Goal: Task Accomplishment & Management: Use online tool/utility

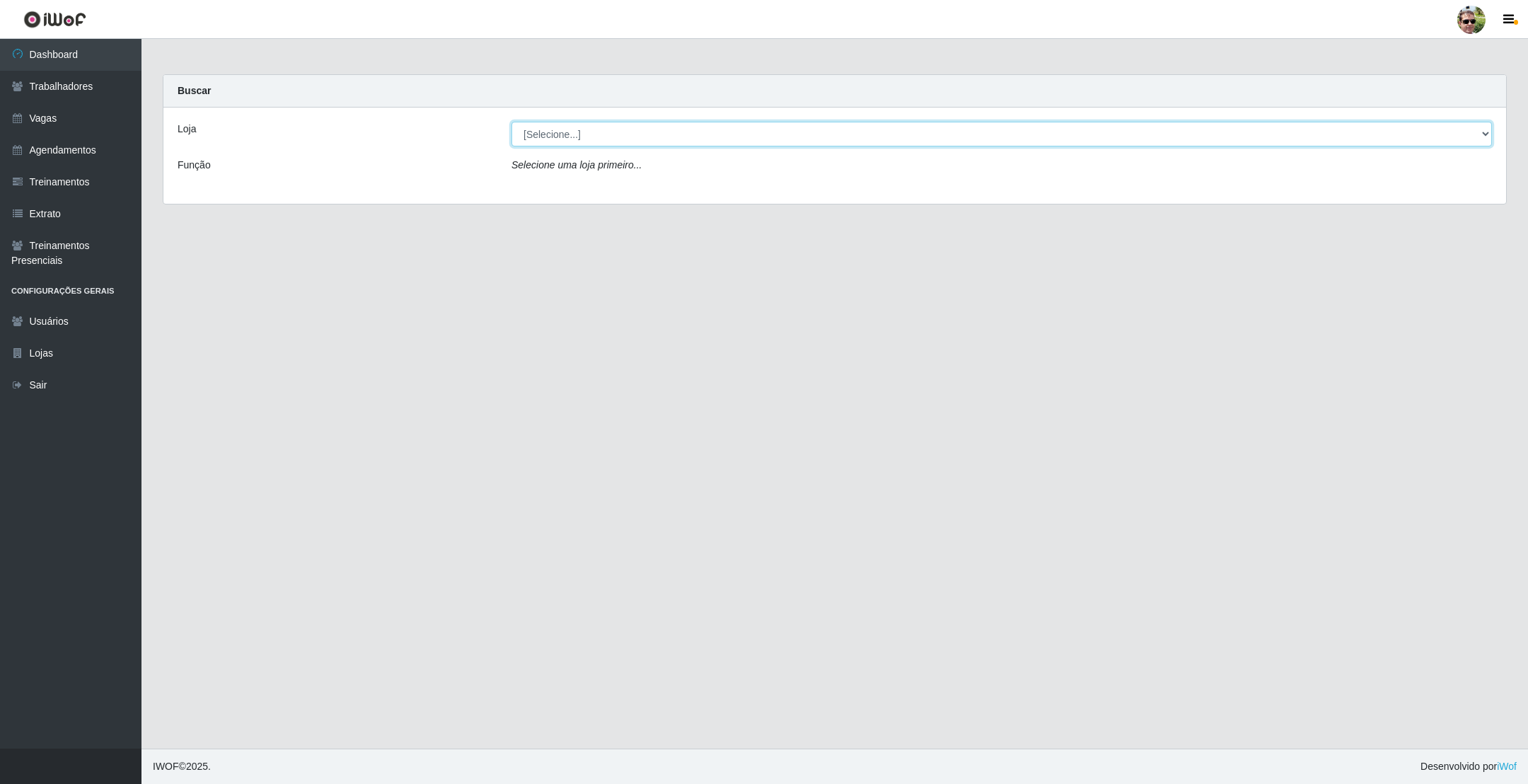
click at [605, 142] on select "[Selecione...] [PERSON_NAME] Supermercado - Gurinhém" at bounding box center [1002, 134] width 980 height 25
select select "176"
click at [512, 122] on select "[Selecione...] [PERSON_NAME] Supermercado - Gurinhém" at bounding box center [1002, 134] width 980 height 25
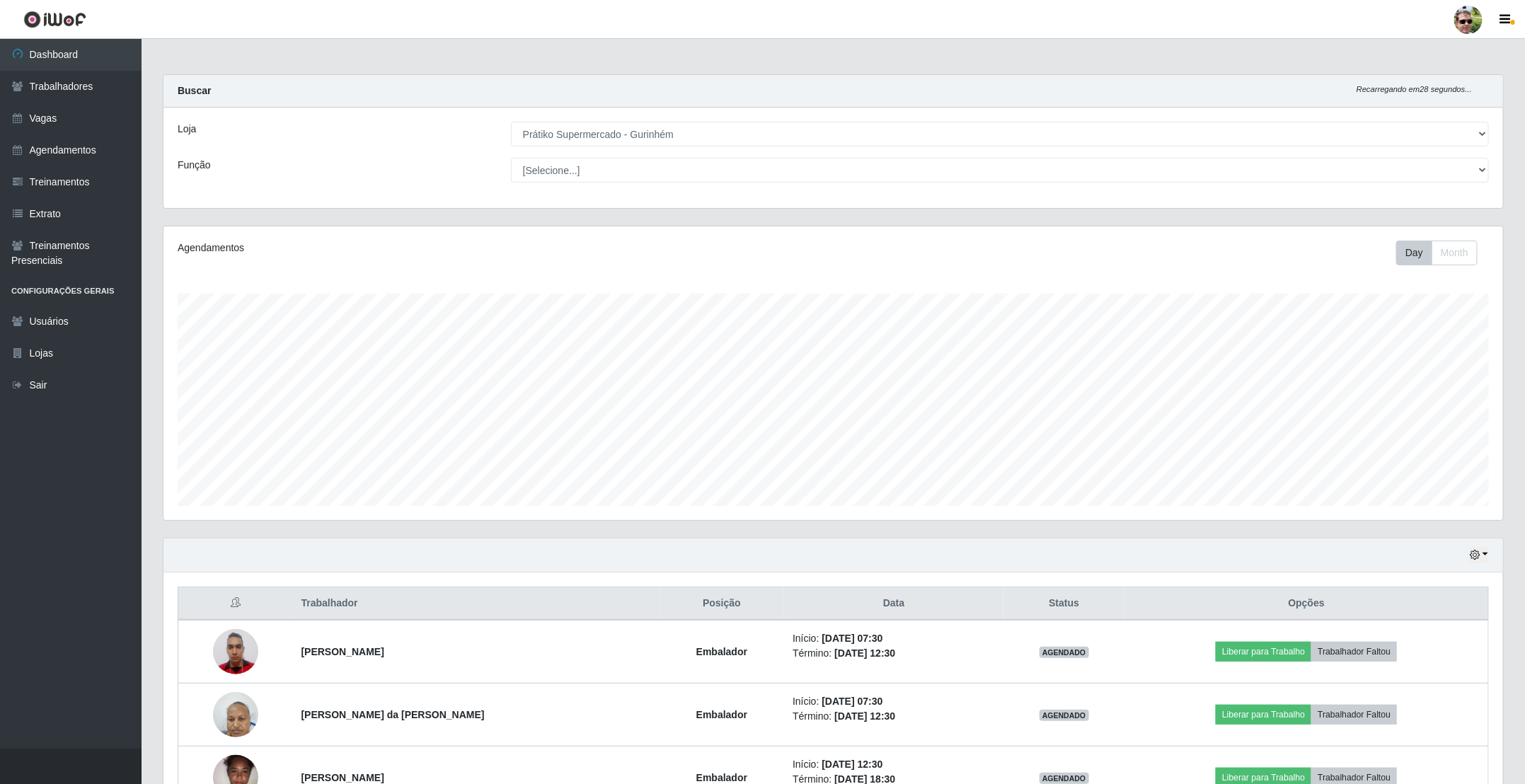
click at [705, 79] on div "Buscar Recarregando em 28 segundos..." at bounding box center [833, 91] width 1340 height 32
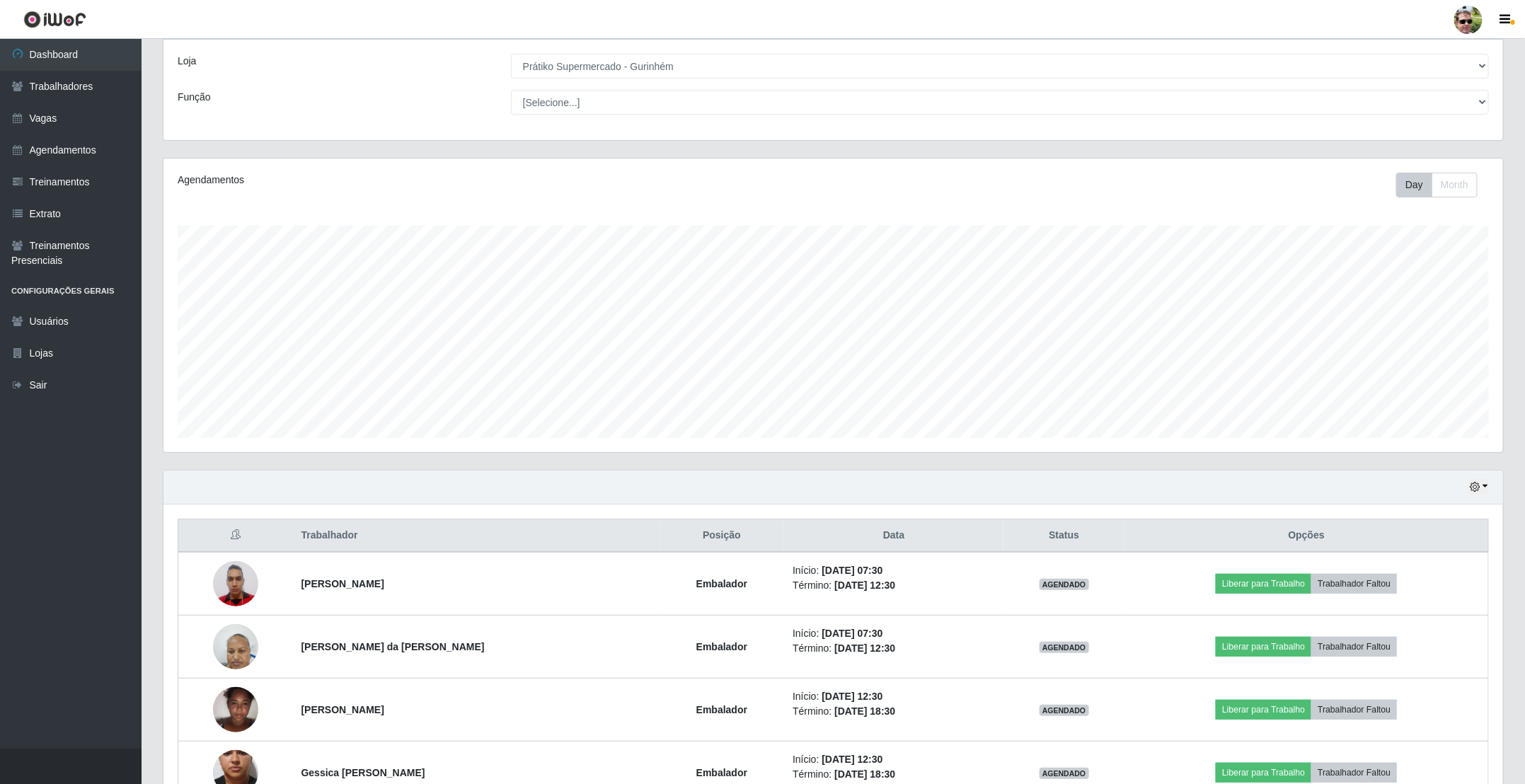
scroll to position [160, 0]
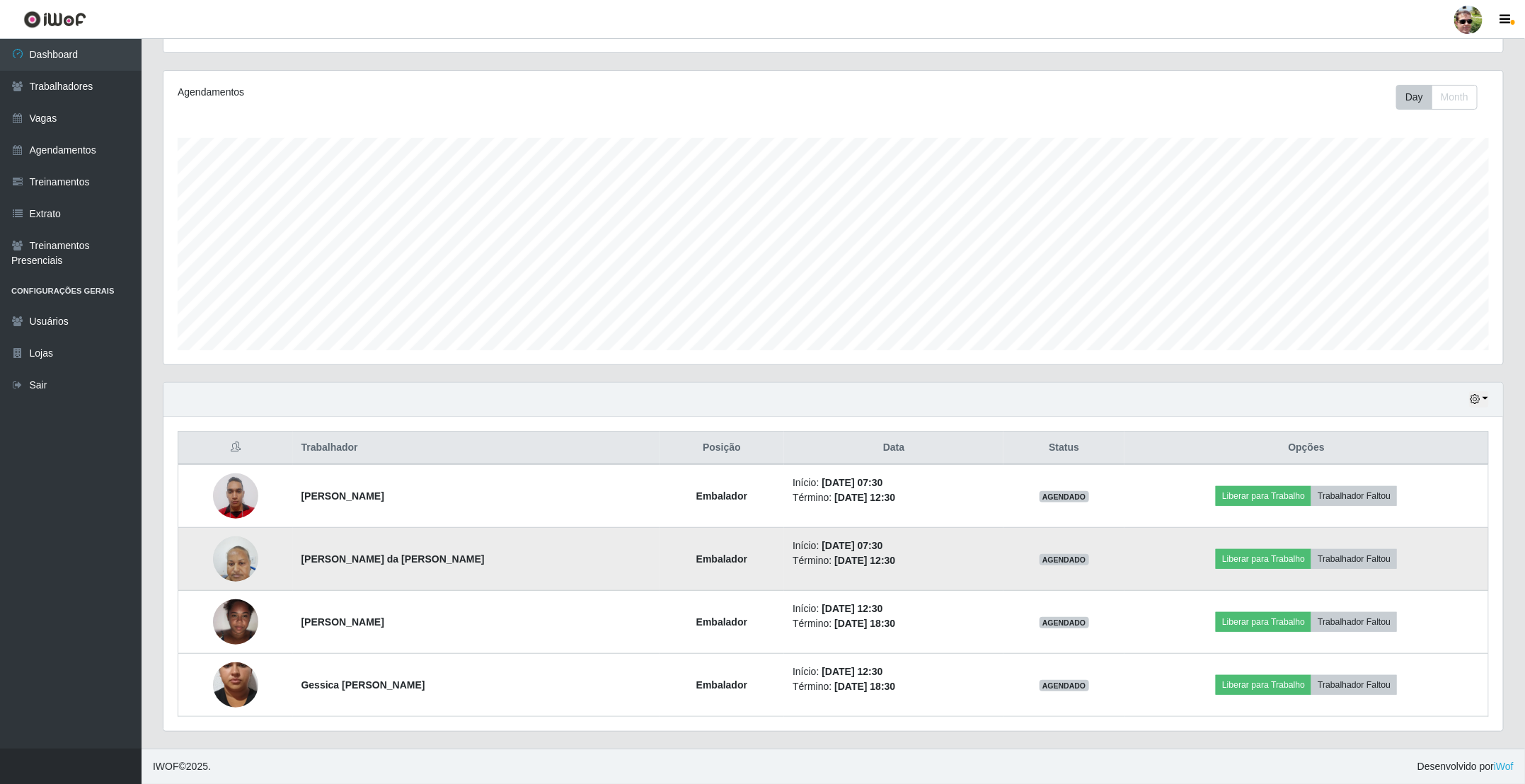
click at [237, 559] on img at bounding box center [236, 559] width 45 height 60
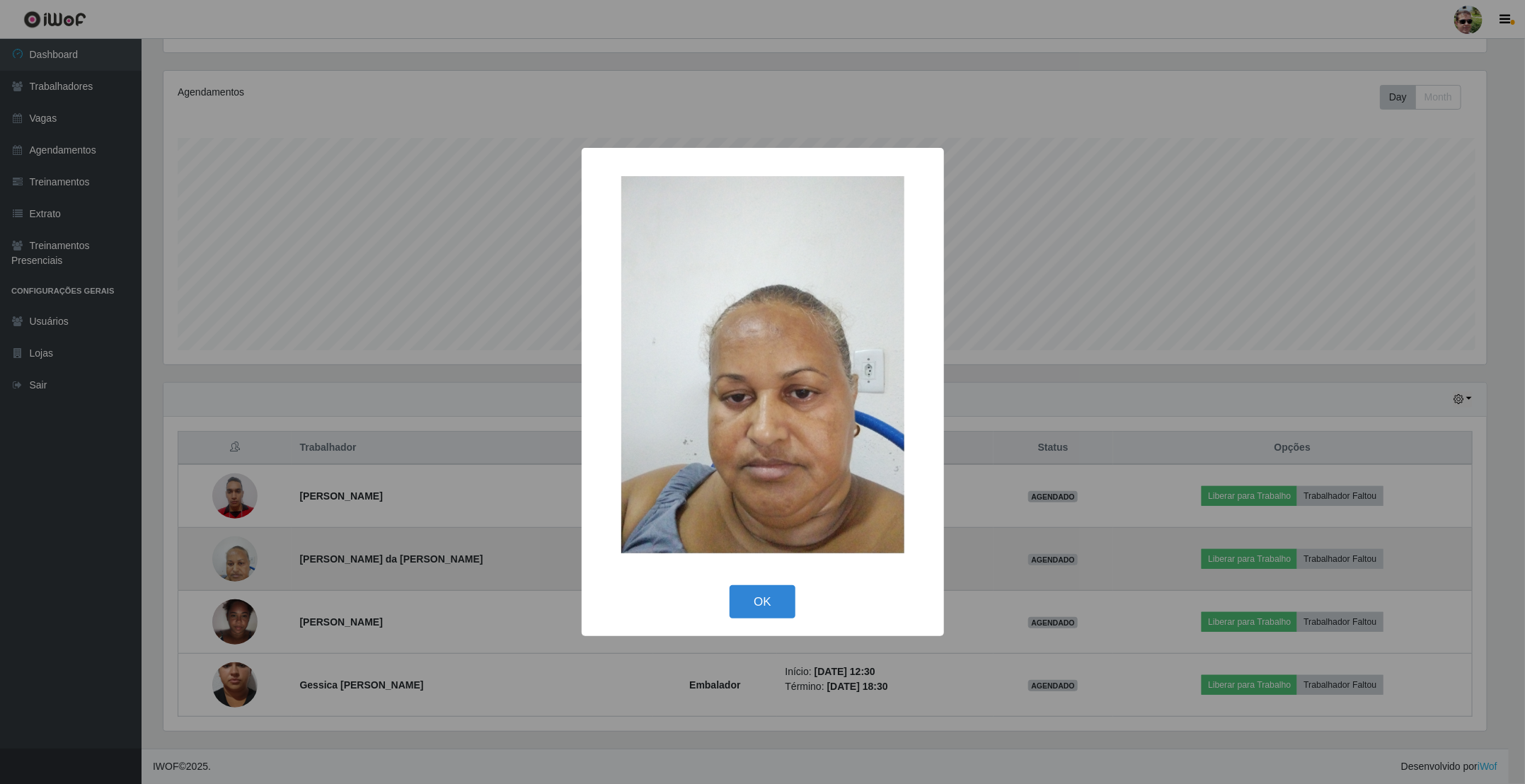
scroll to position [295, 1327]
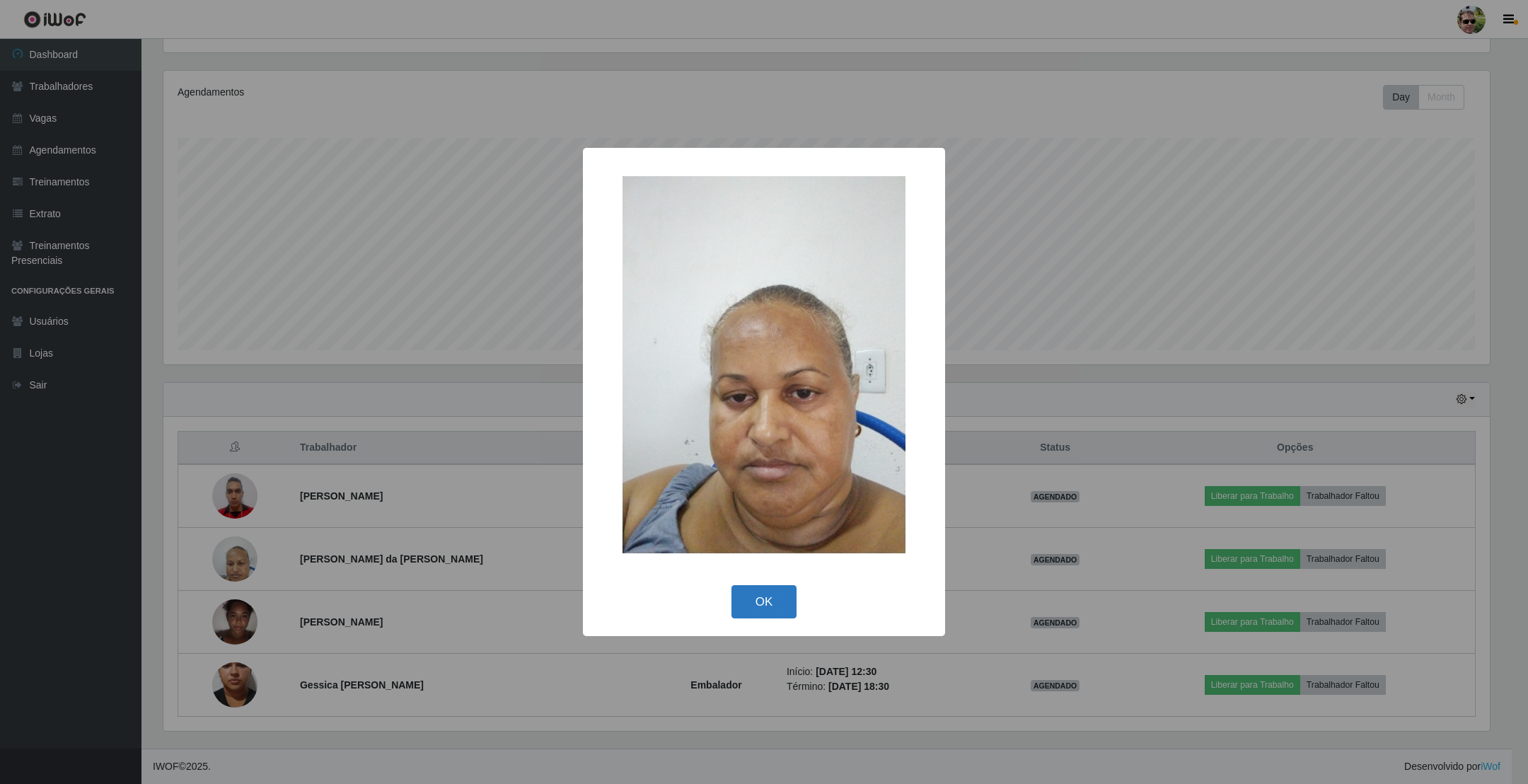
click at [791, 589] on button "OK" at bounding box center [764, 601] width 66 height 33
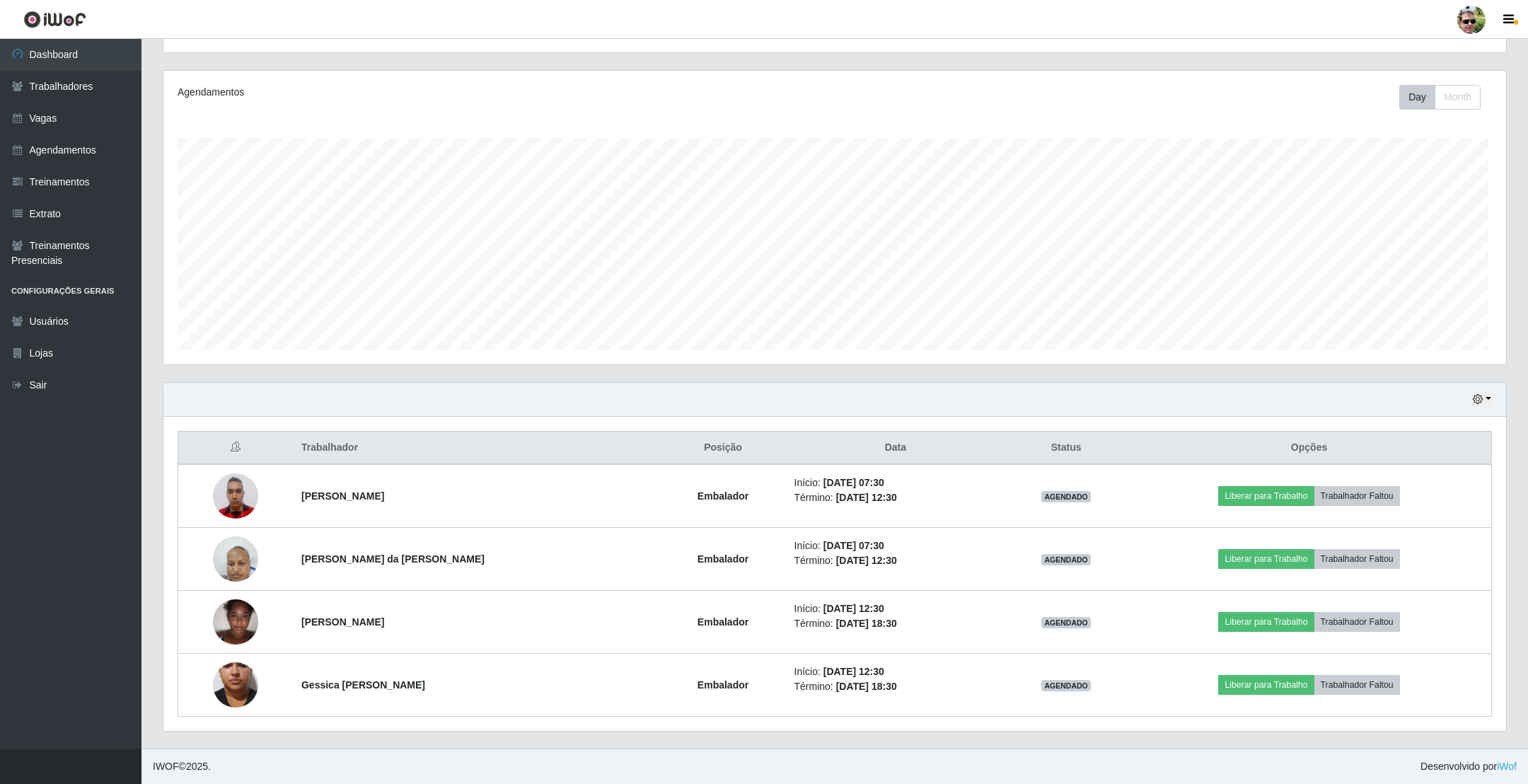
scroll to position [295, 1338]
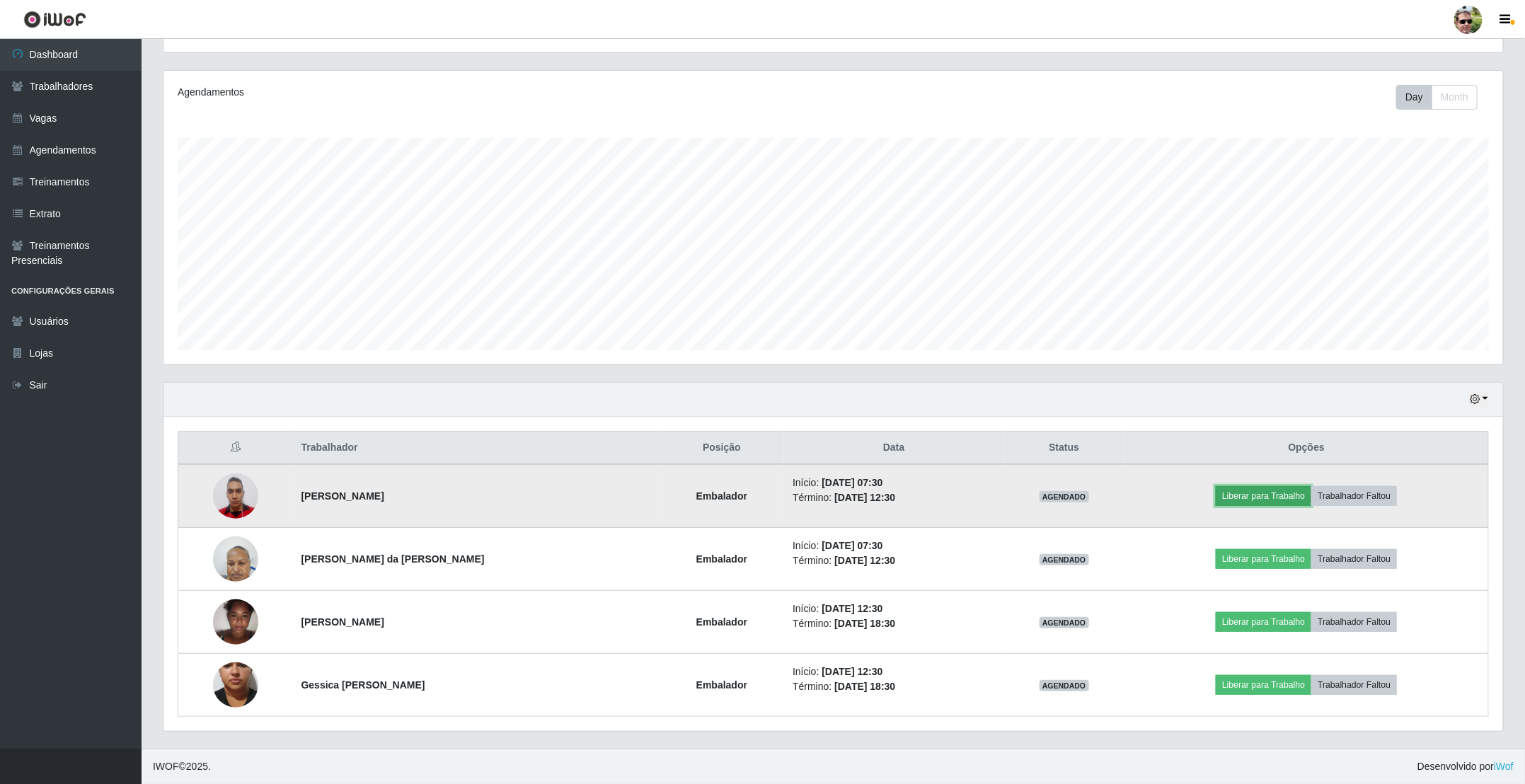
click at [1272, 493] on button "Liberar para Trabalho" at bounding box center [1264, 496] width 95 height 20
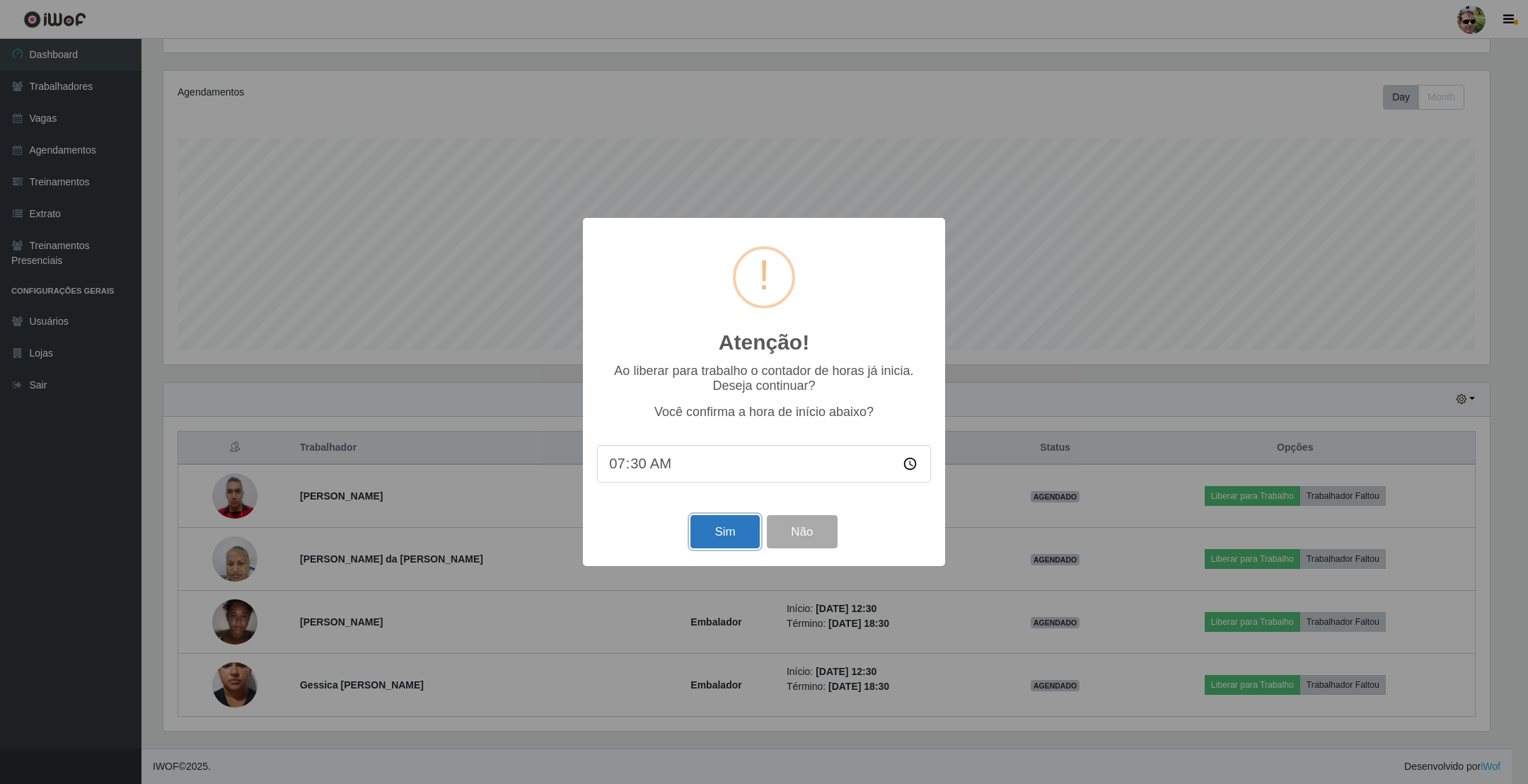
click at [720, 529] on button "Sim" at bounding box center [725, 531] width 69 height 33
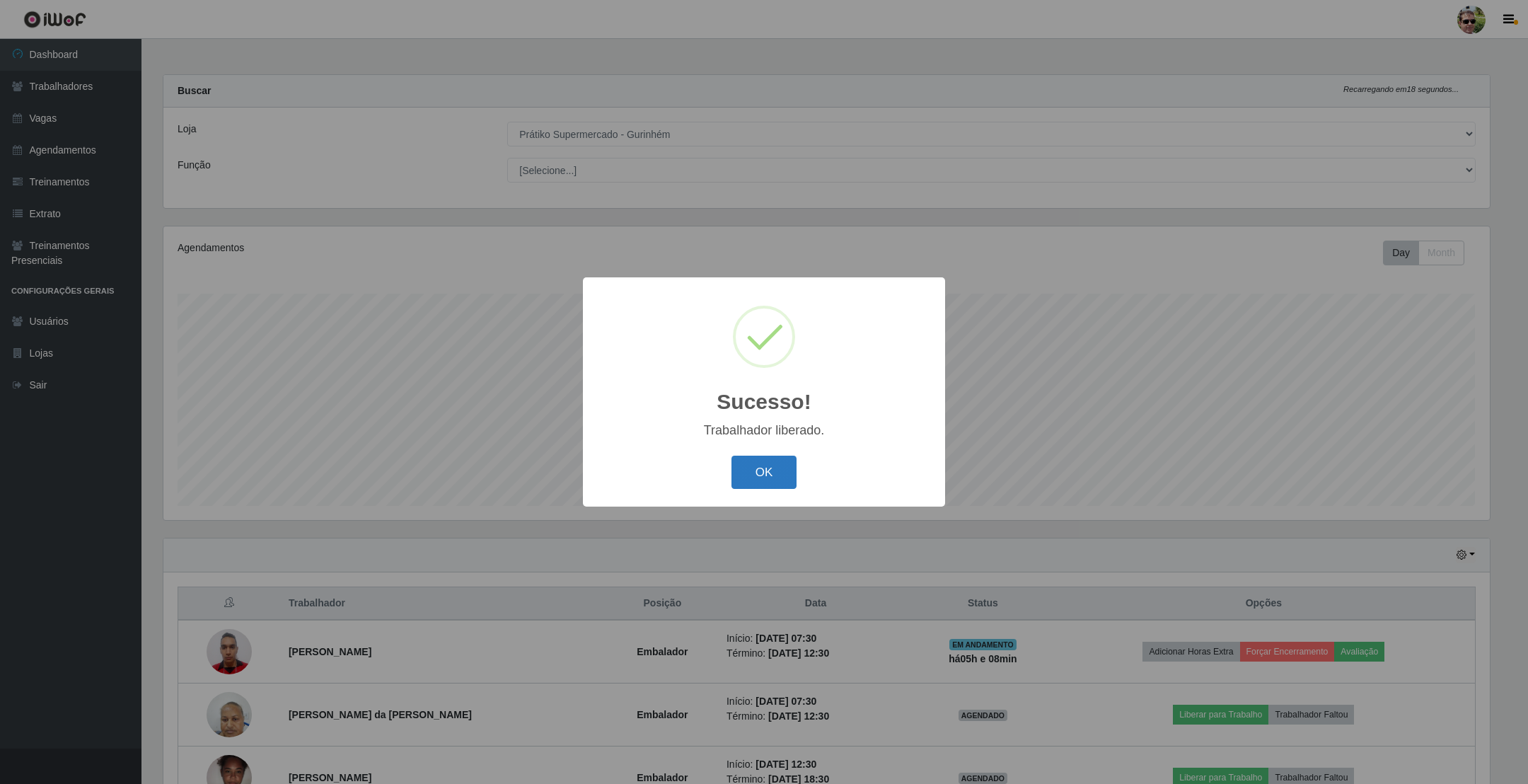
click at [766, 479] on button "OK" at bounding box center [764, 471] width 66 height 33
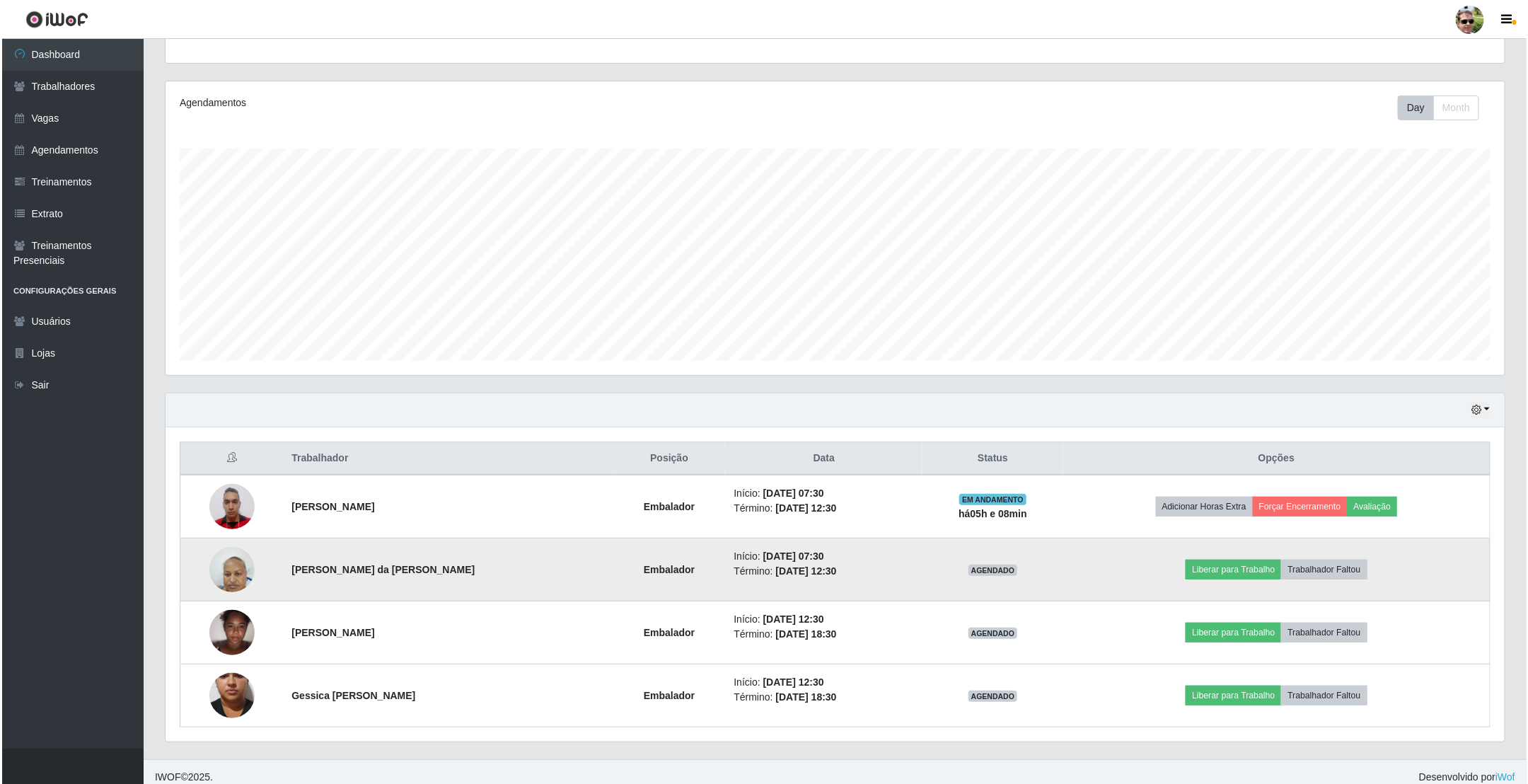
scroll to position [160, 0]
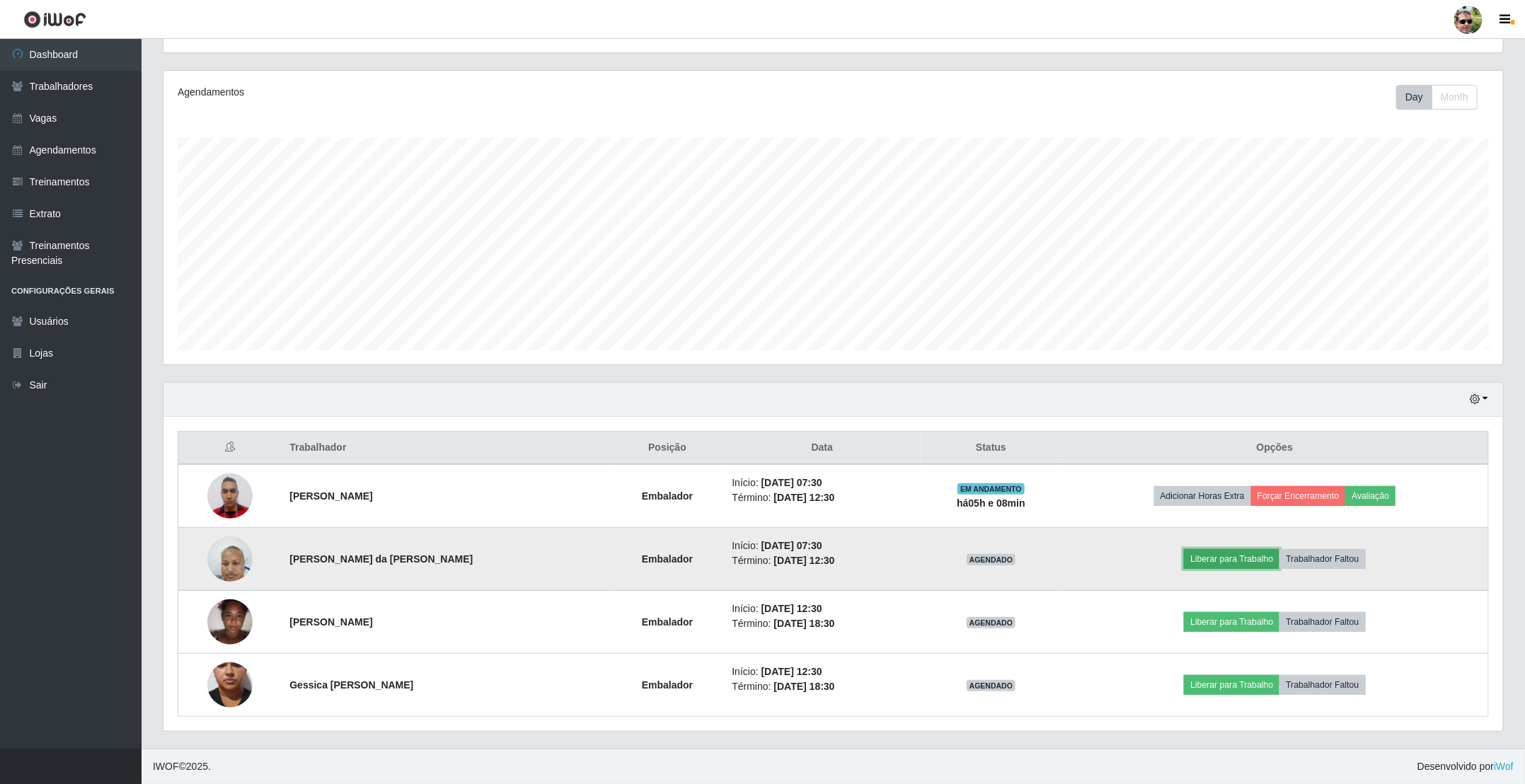
click at [1238, 549] on button "Liberar para Trabalho" at bounding box center [1232, 559] width 95 height 20
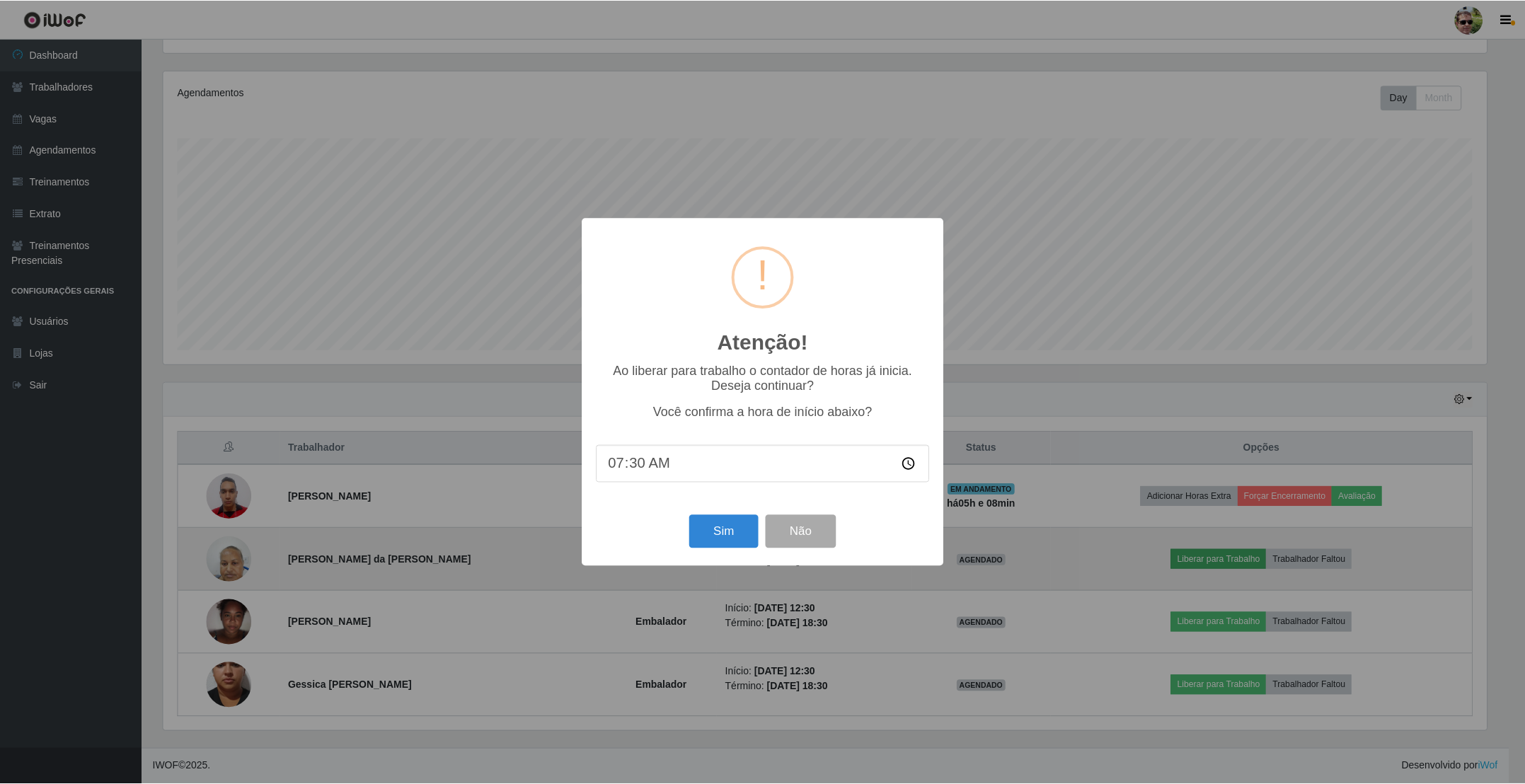
scroll to position [295, 1327]
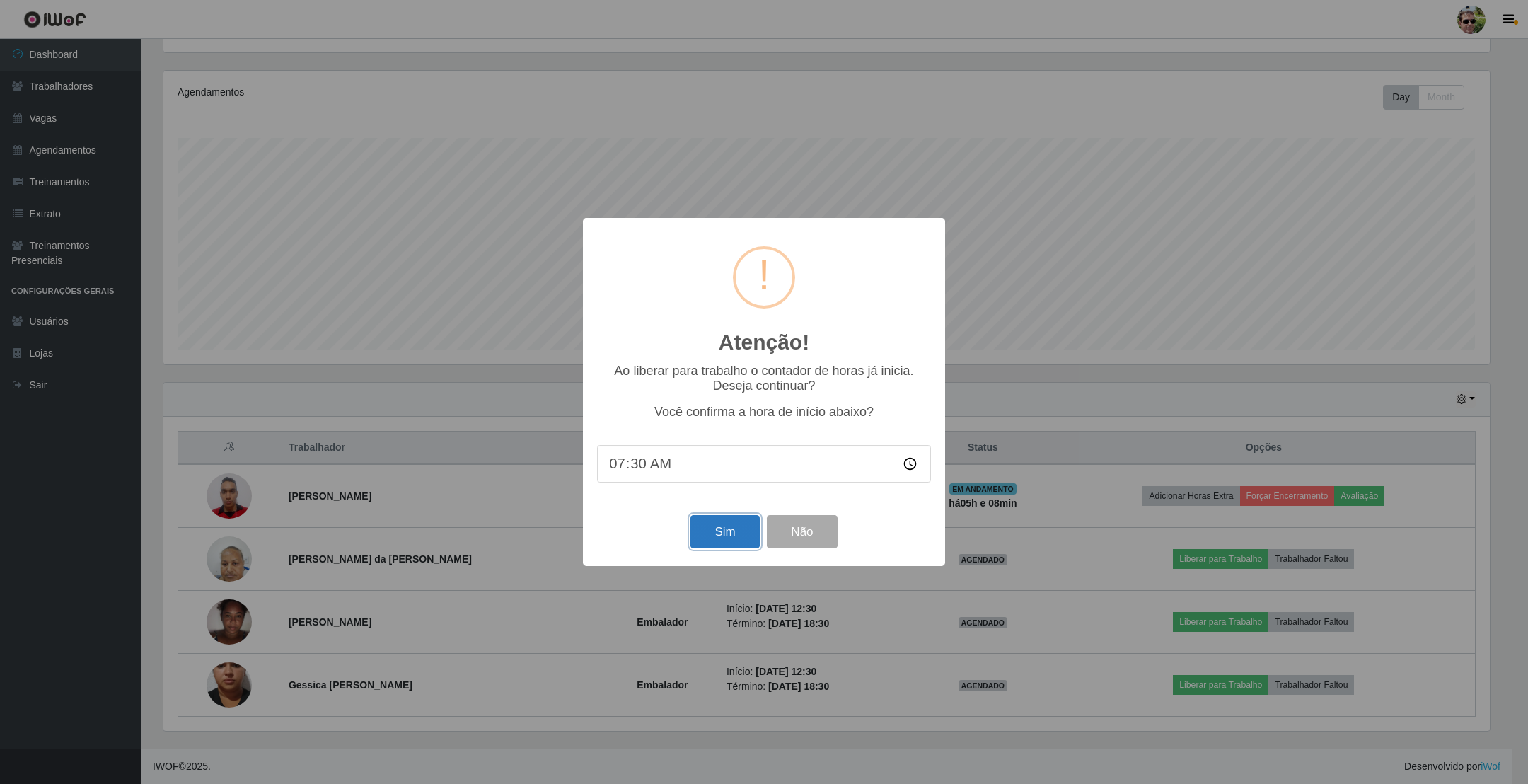
click at [730, 534] on button "Sim" at bounding box center [725, 531] width 69 height 33
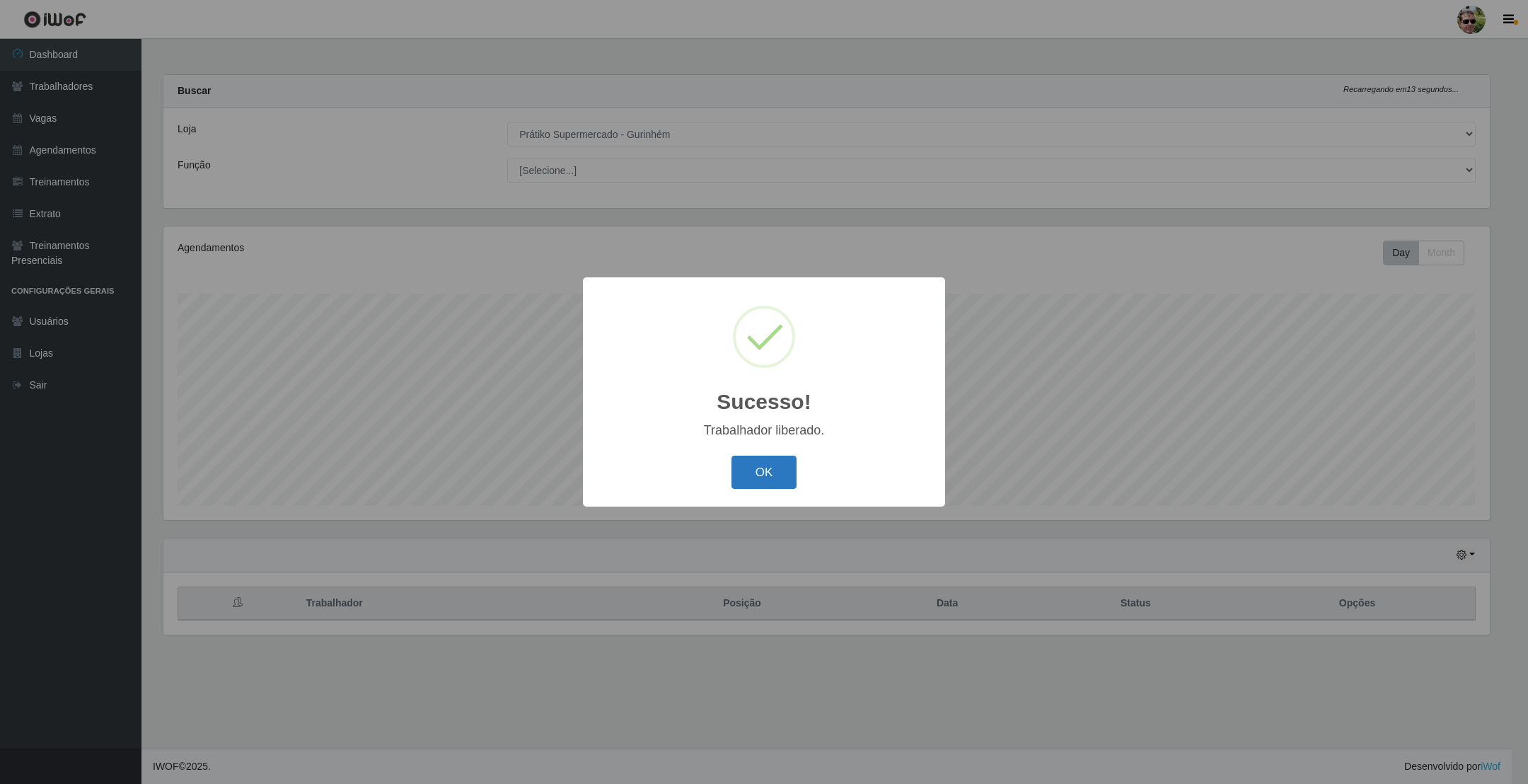
click at [761, 477] on button "OK" at bounding box center [764, 471] width 66 height 33
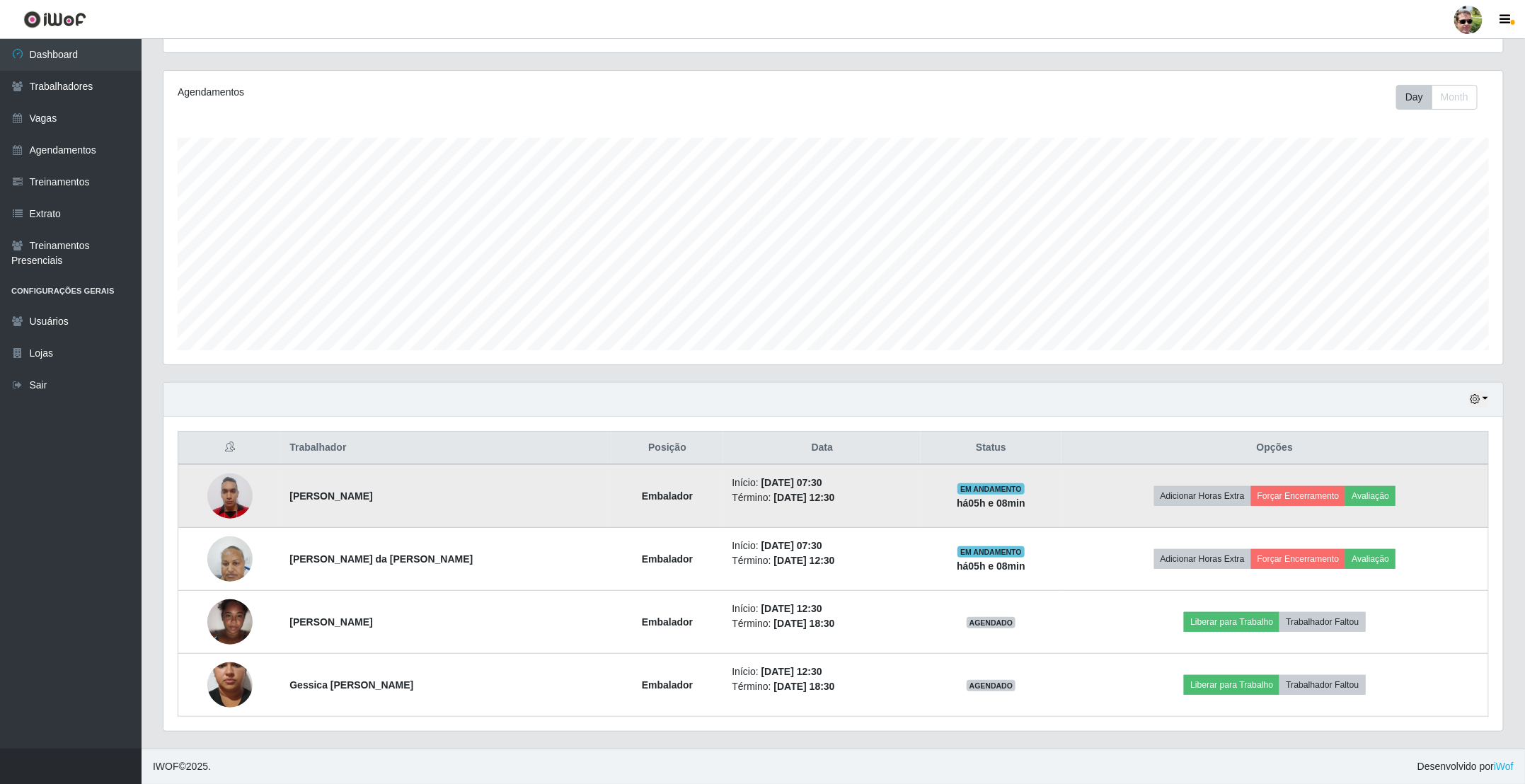
scroll to position [160, 0]
click at [1300, 476] on td "Adicionar Horas Extra Forçar Encerramento Avaliação" at bounding box center [1275, 496] width 428 height 64
click at [1304, 489] on button "Forçar Encerramento" at bounding box center [1298, 496] width 94 height 20
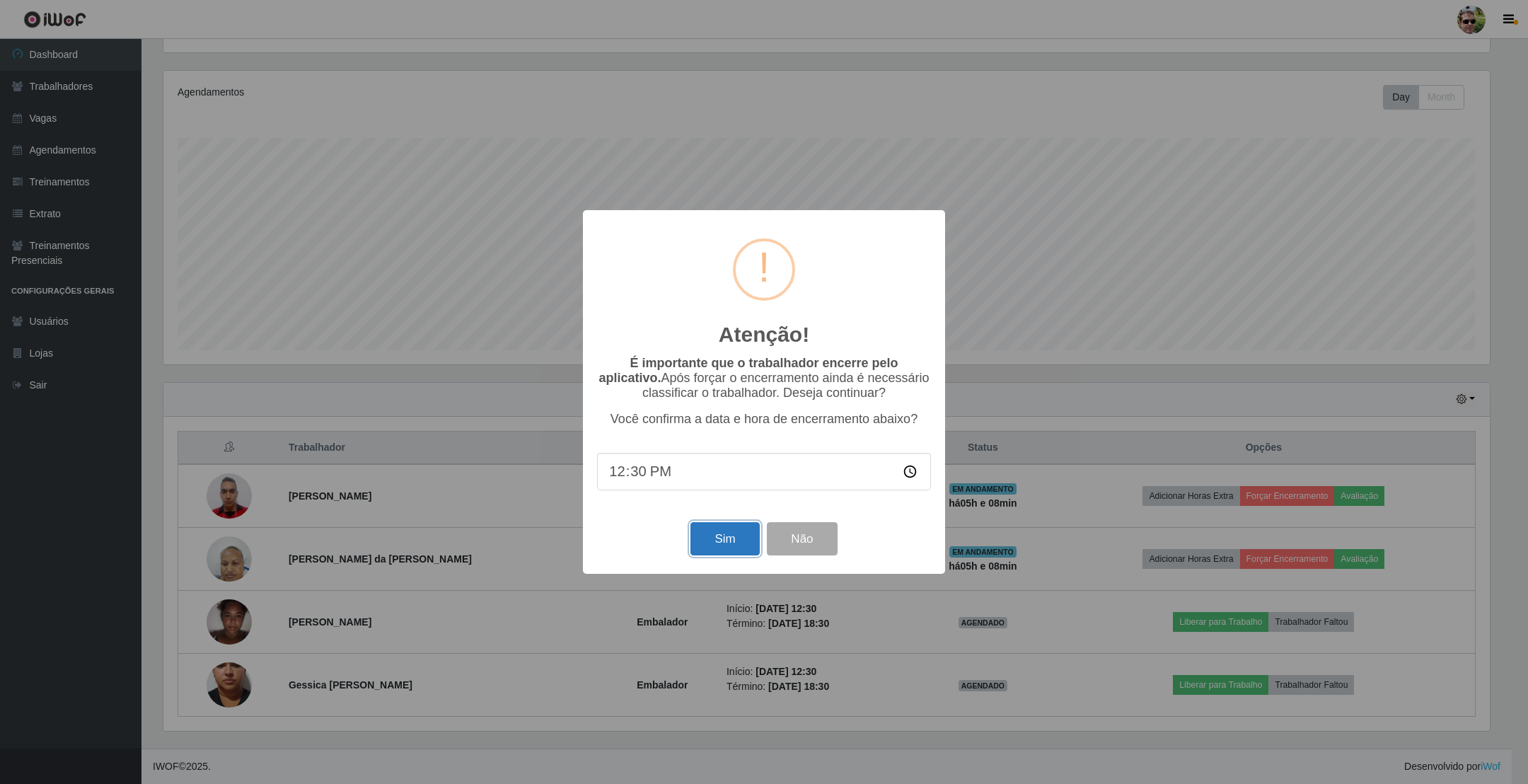
click at [728, 534] on button "Sim" at bounding box center [725, 538] width 69 height 33
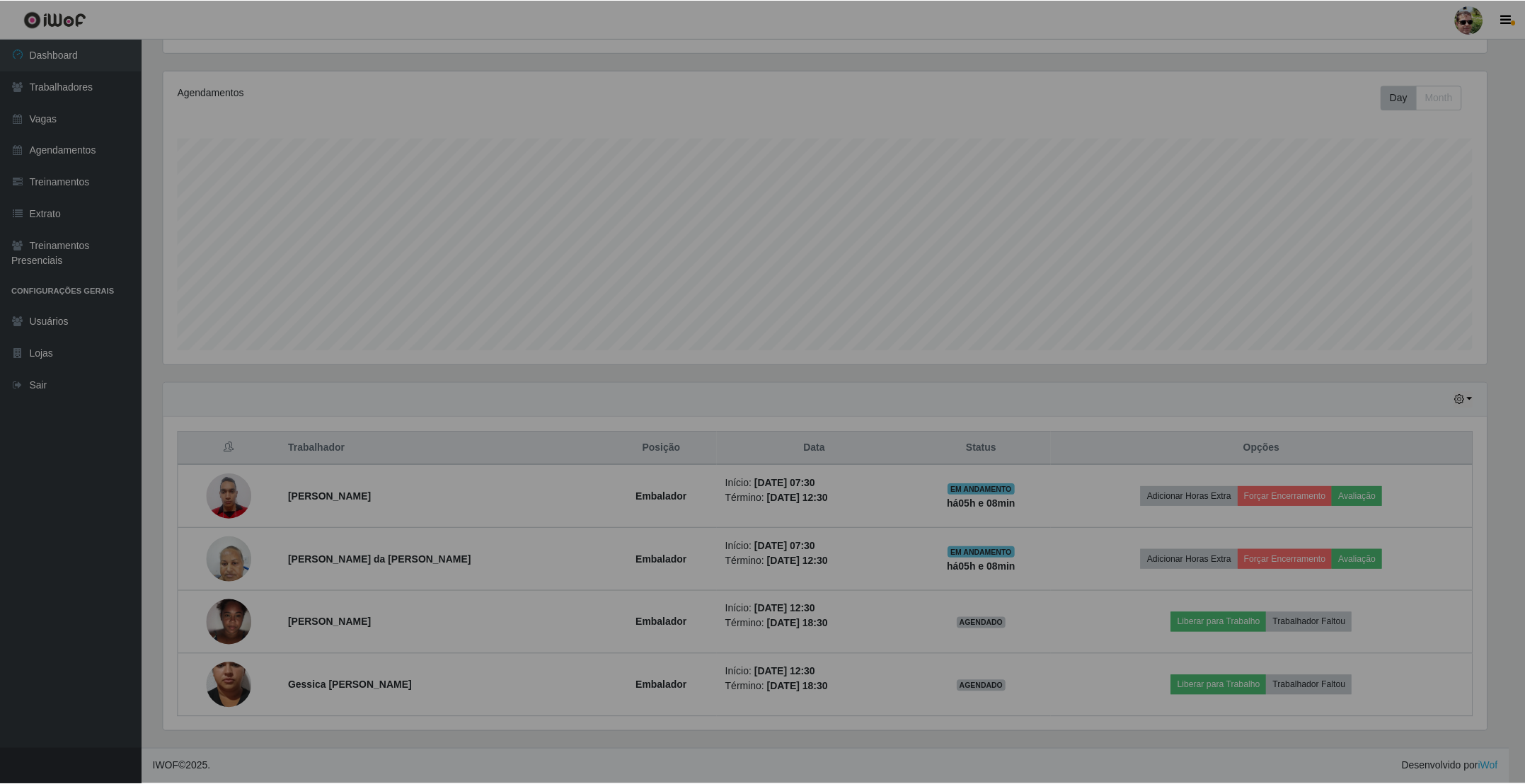
scroll to position [0, 0]
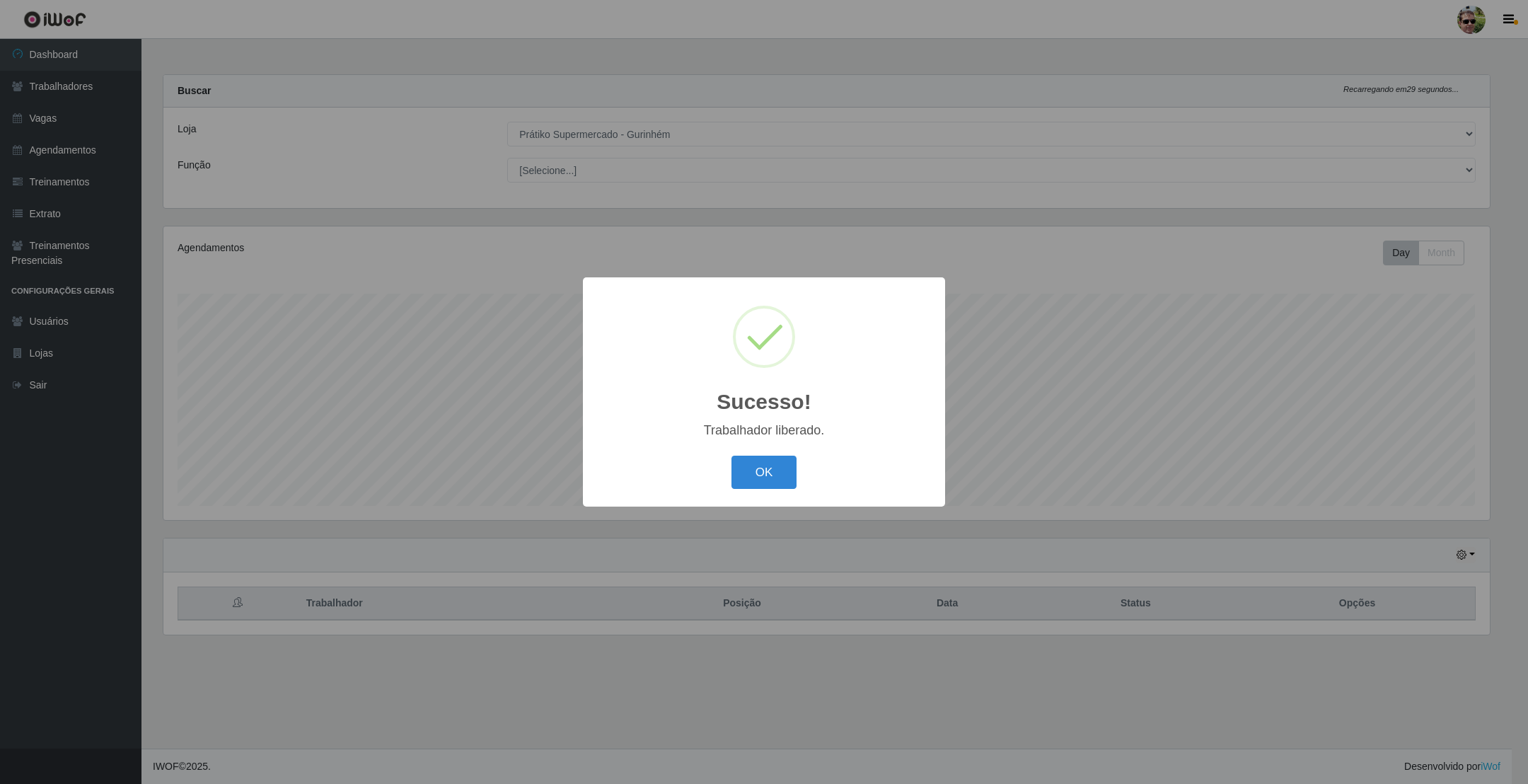
click at [731, 455] on button "OK" at bounding box center [764, 471] width 66 height 33
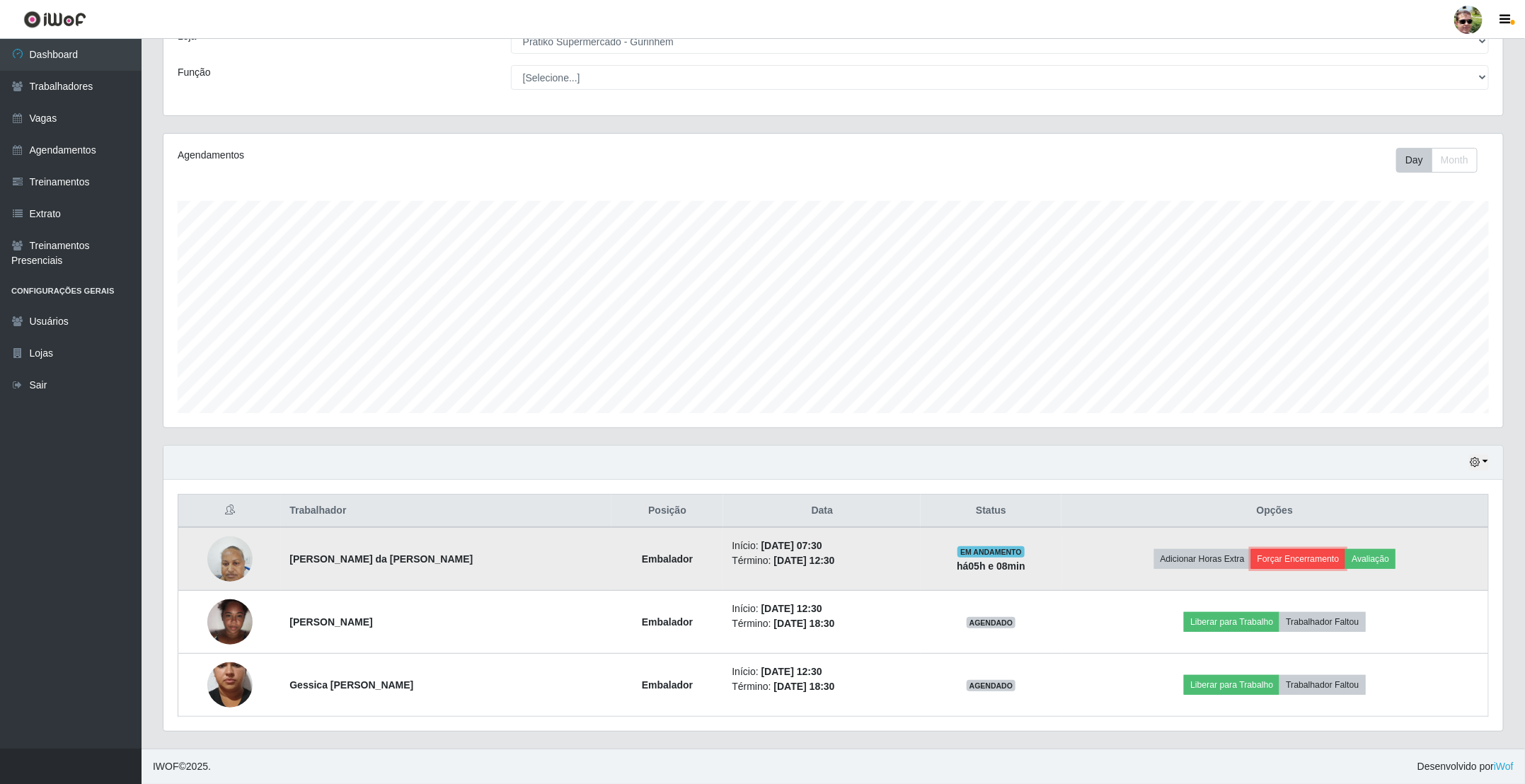
click at [1306, 556] on button "Forçar Encerramento" at bounding box center [1298, 559] width 94 height 20
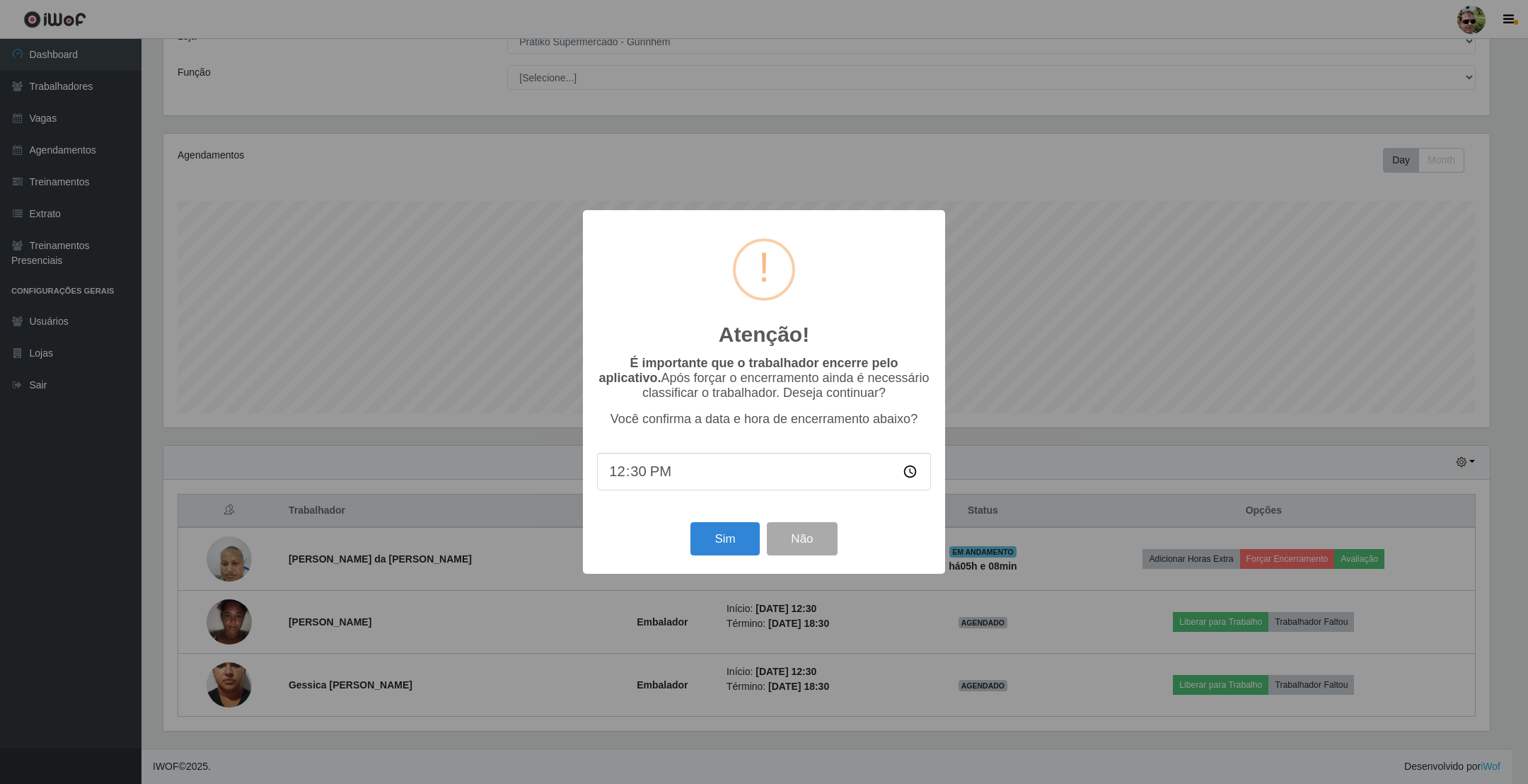
click at [726, 522] on div "Sim Não" at bounding box center [764, 538] width 334 height 40
click at [726, 539] on button "Sim" at bounding box center [725, 538] width 69 height 33
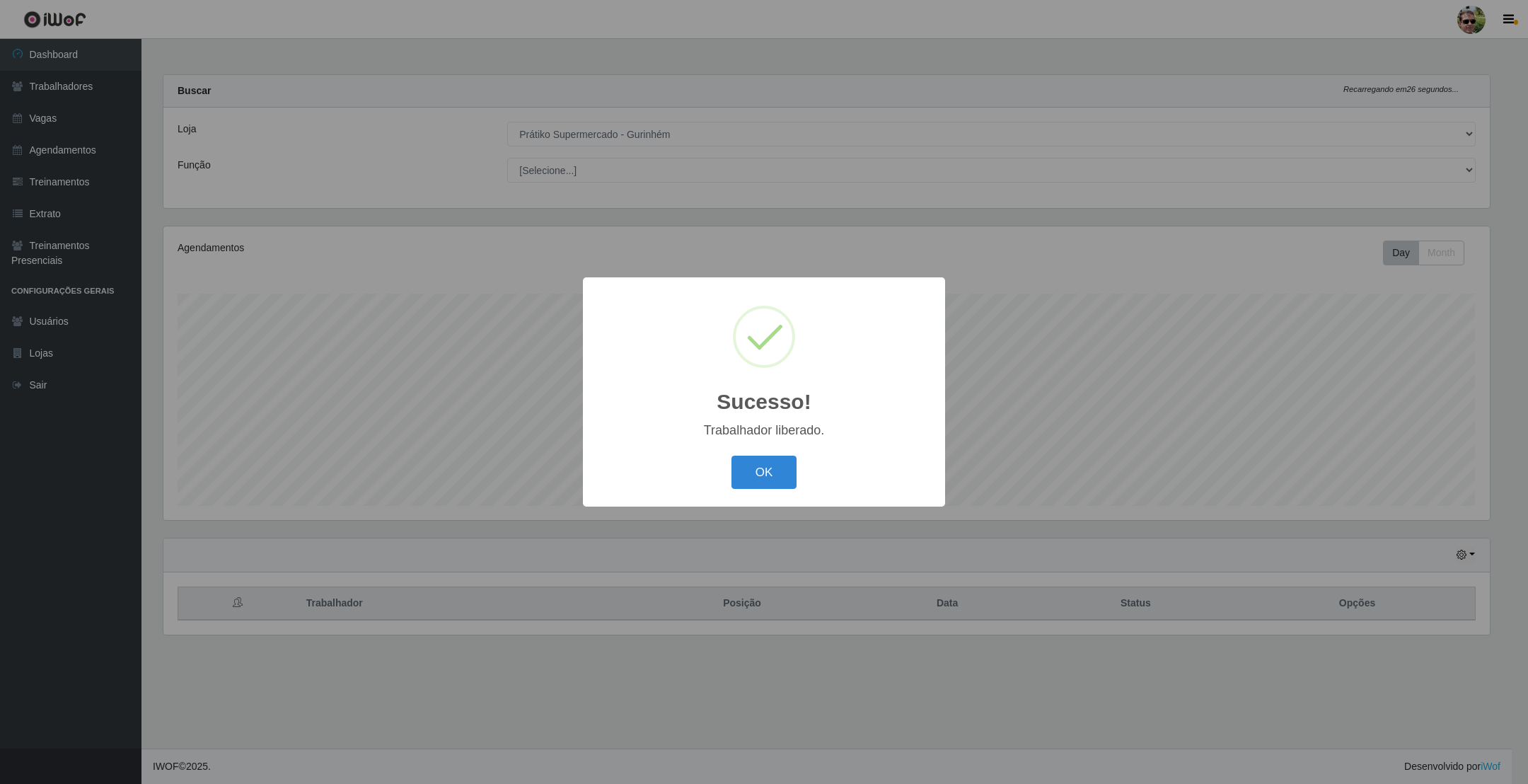
click at [731, 455] on button "OK" at bounding box center [764, 471] width 66 height 33
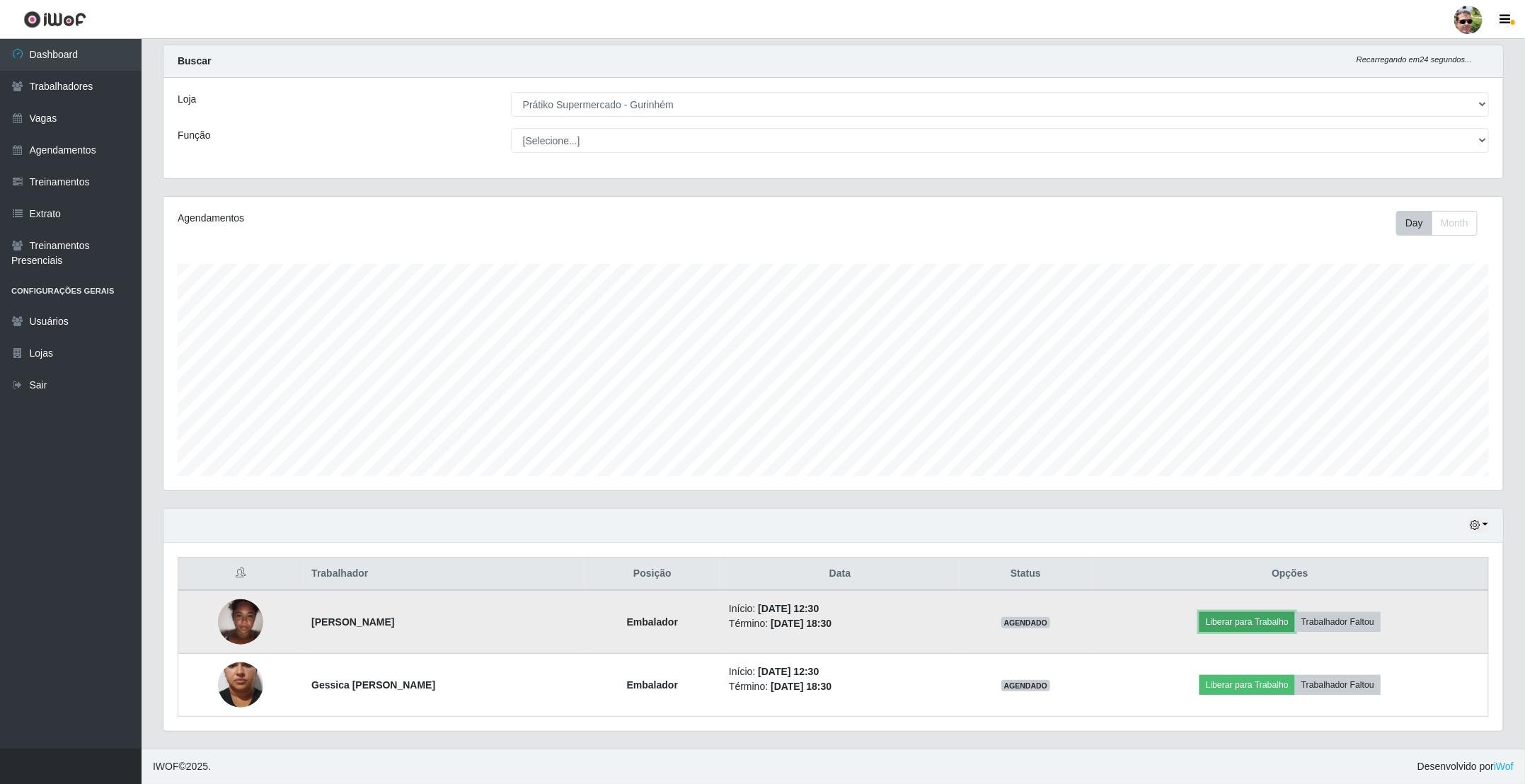
click at [1255, 622] on button "Liberar para Trabalho" at bounding box center [1247, 621] width 95 height 20
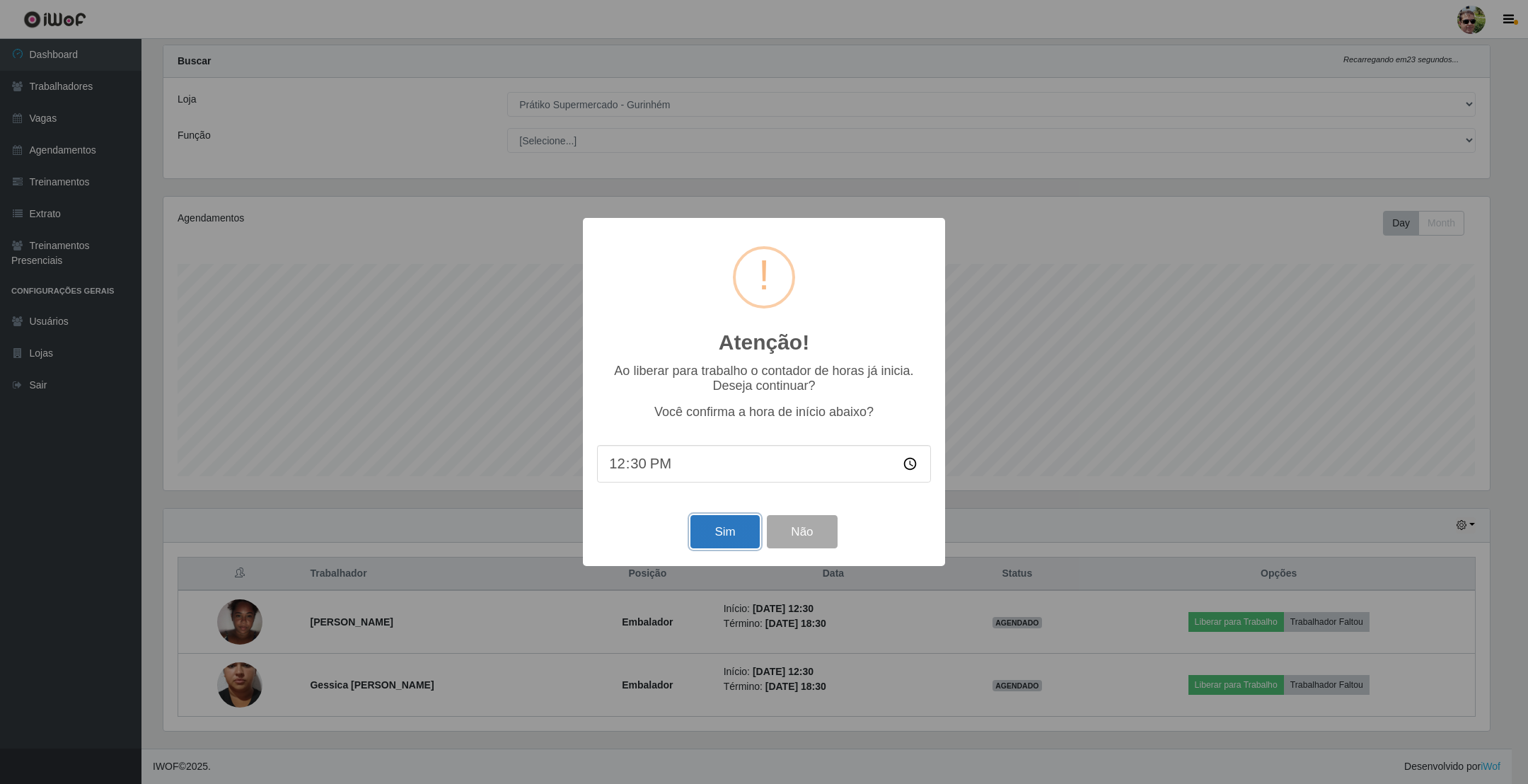
click at [724, 531] on button "Sim" at bounding box center [725, 531] width 69 height 33
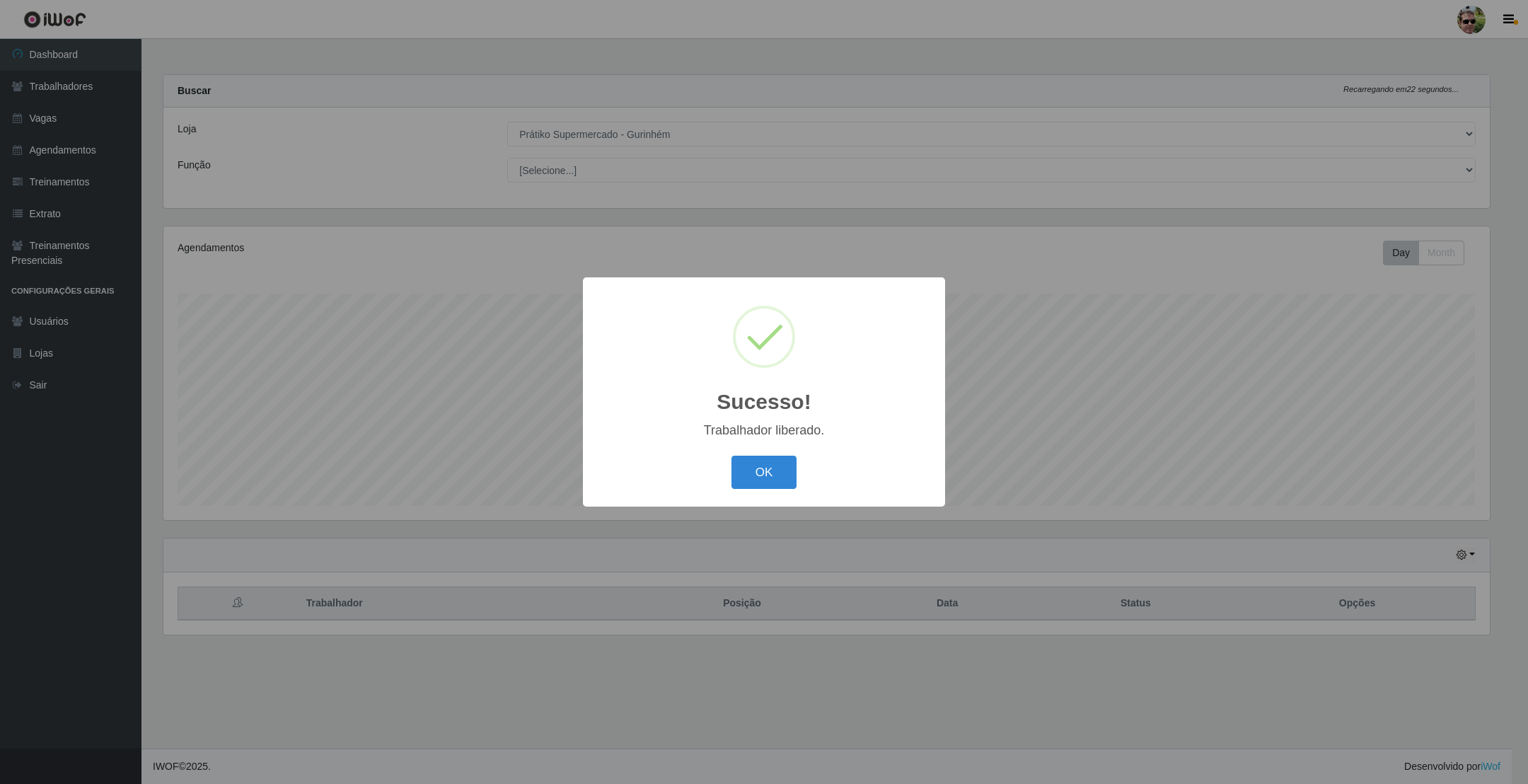
click at [731, 455] on button "OK" at bounding box center [764, 471] width 66 height 33
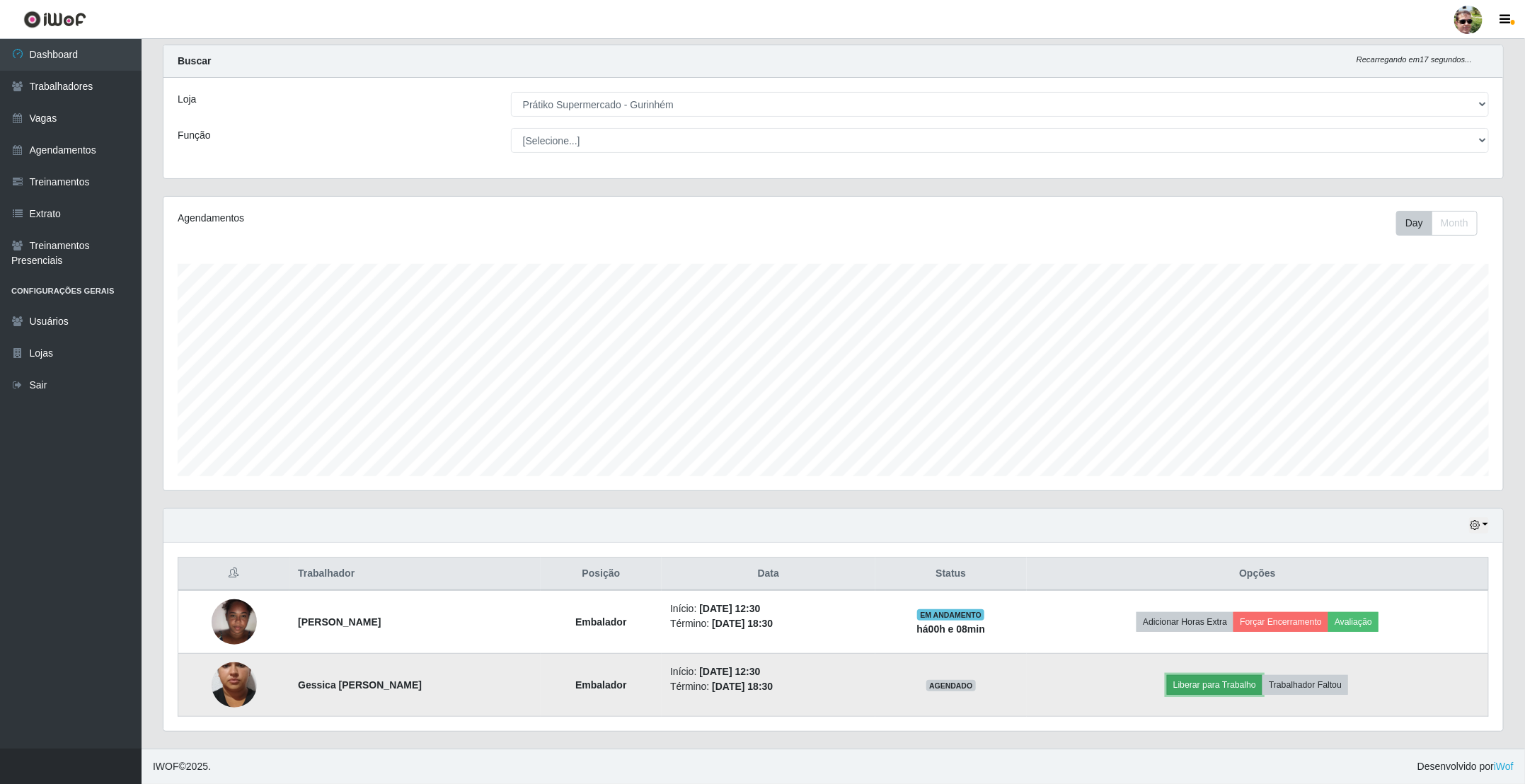
click at [1228, 676] on button "Liberar para Trabalho" at bounding box center [1214, 684] width 95 height 20
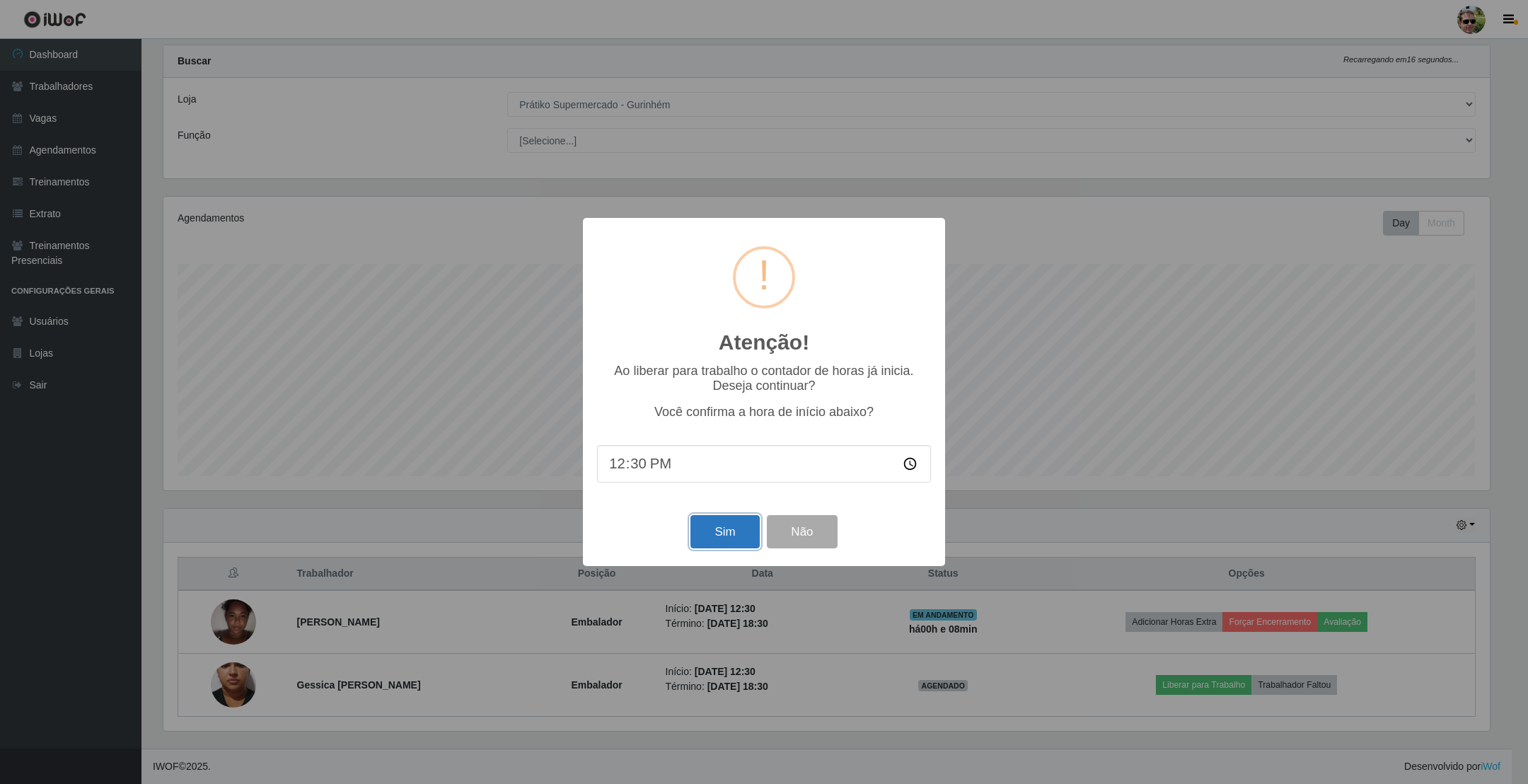
click at [723, 537] on button "Sim" at bounding box center [725, 531] width 69 height 33
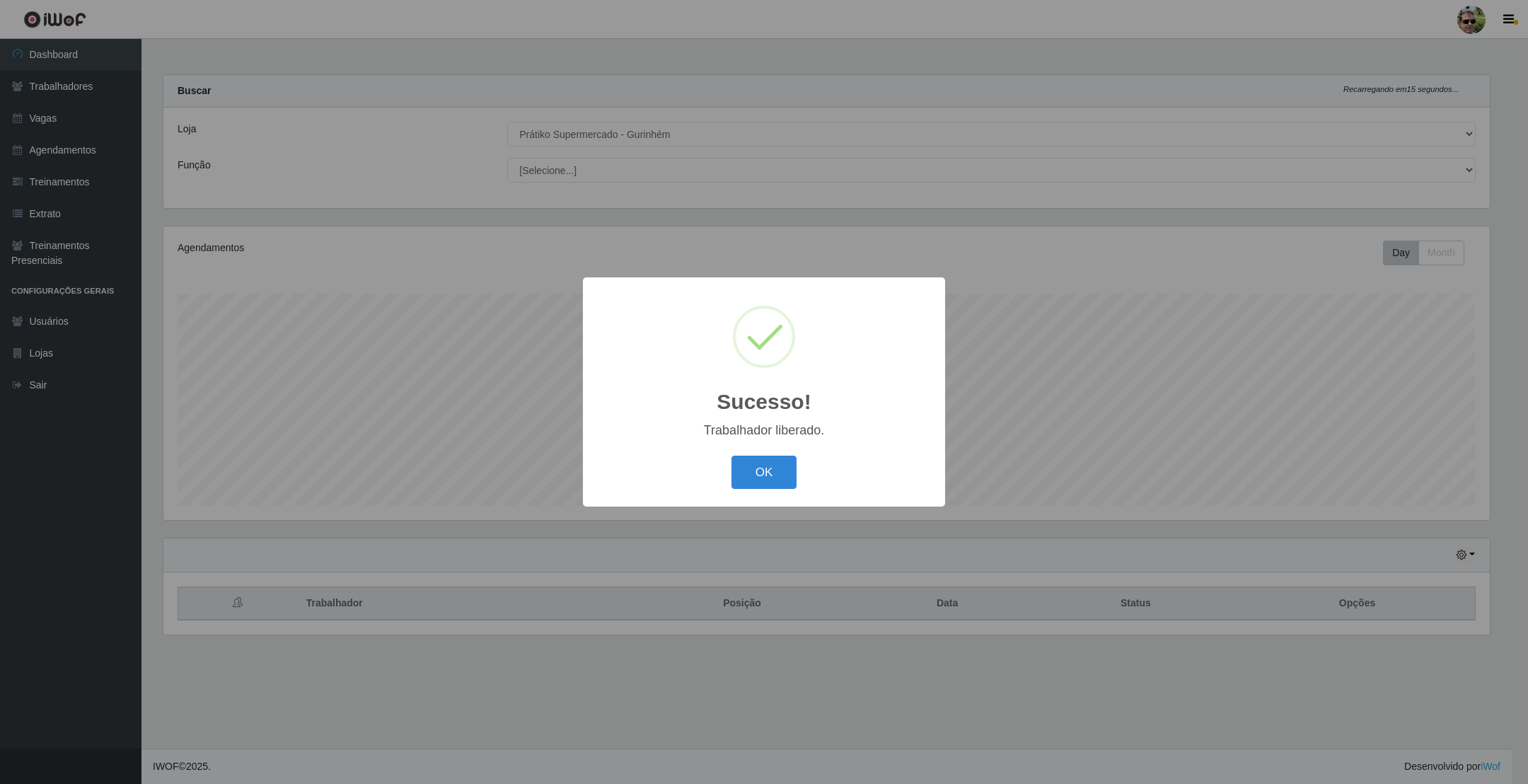
click at [731, 455] on button "OK" at bounding box center [764, 471] width 66 height 33
